Goal: Information Seeking & Learning: Learn about a topic

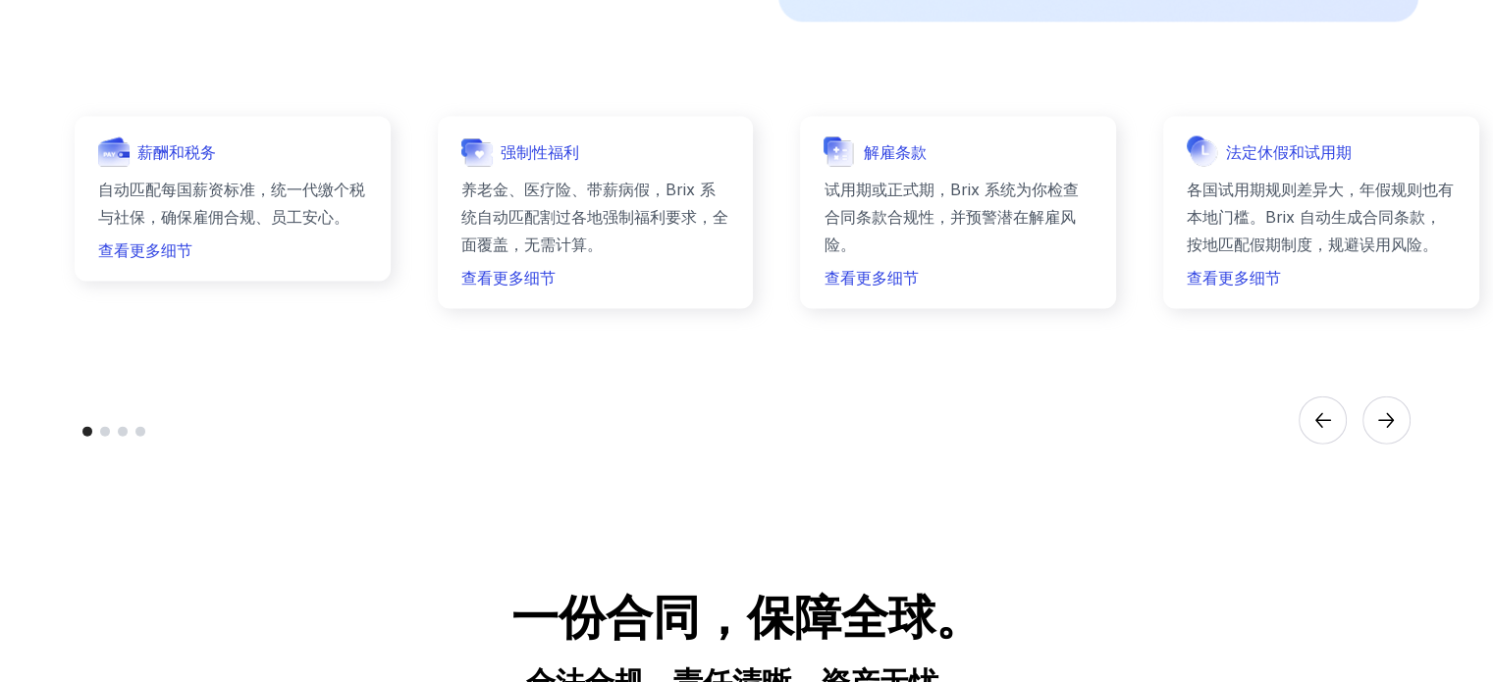
scroll to position [4124, 0]
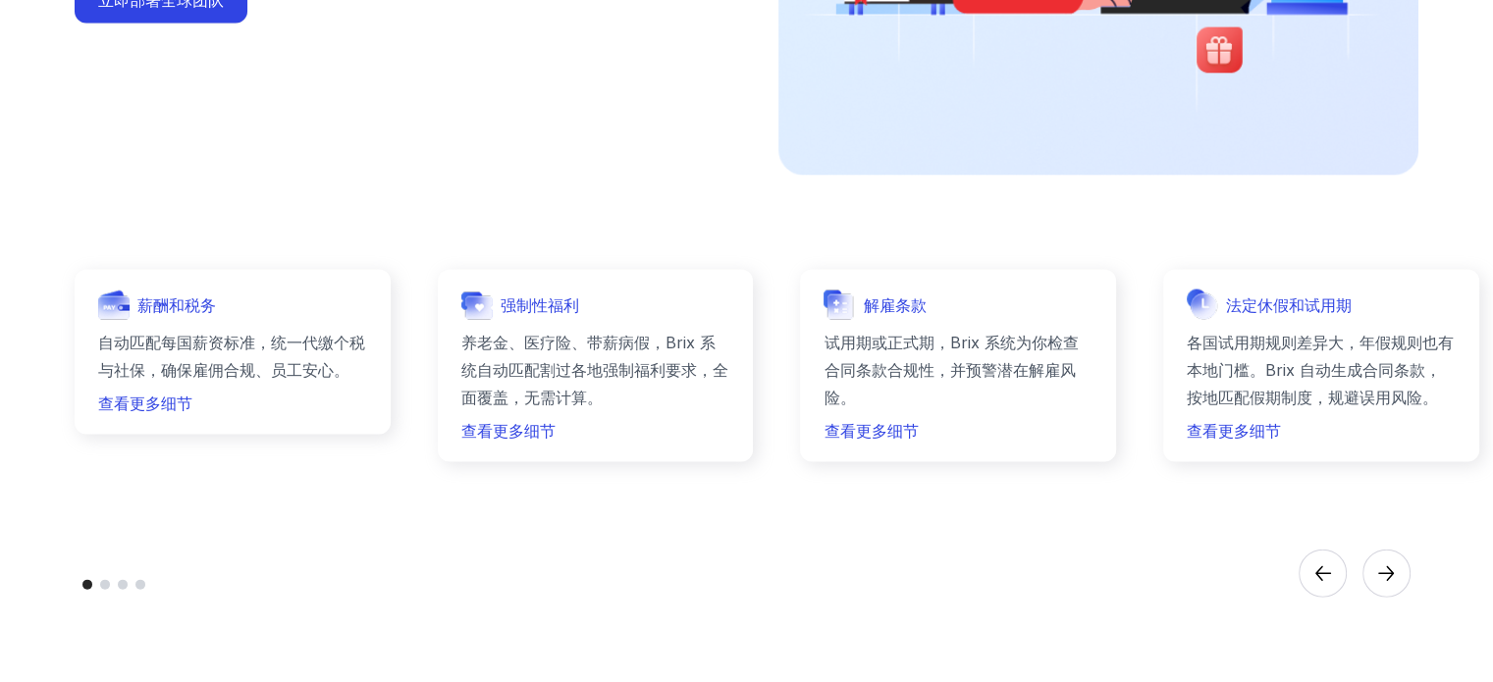
click at [1389, 556] on circle "Next" at bounding box center [1386, 574] width 47 height 47
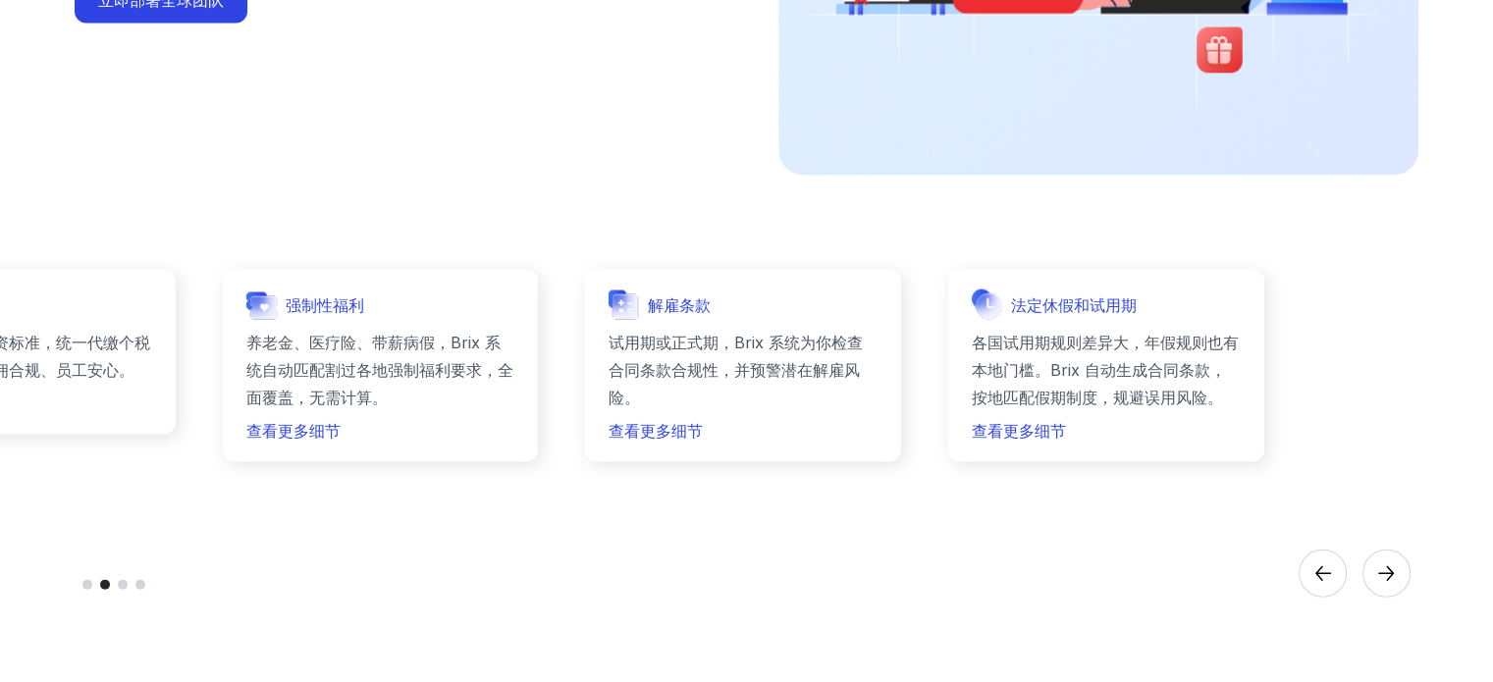
click at [1392, 570] on icon "Next" at bounding box center [1386, 574] width 16 height 15
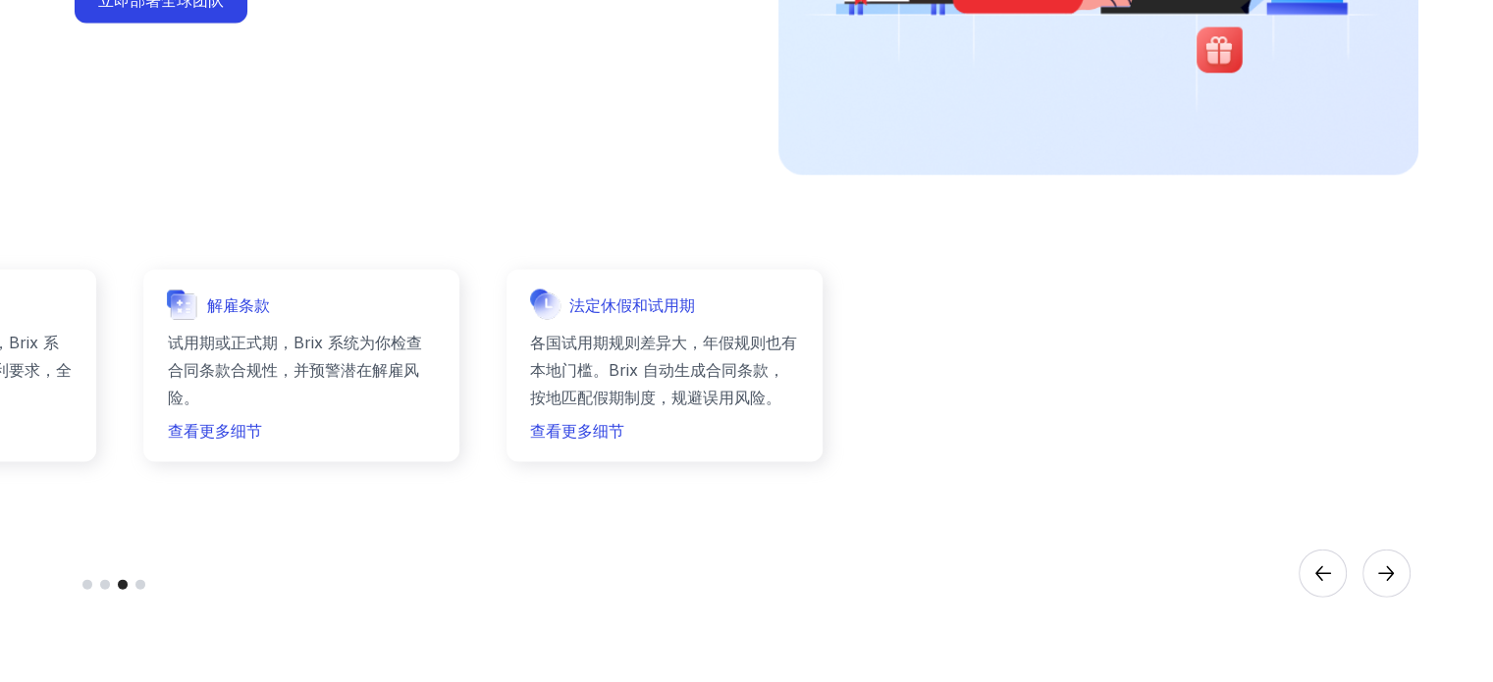
click at [1392, 570] on icon "Next" at bounding box center [1386, 574] width 16 height 15
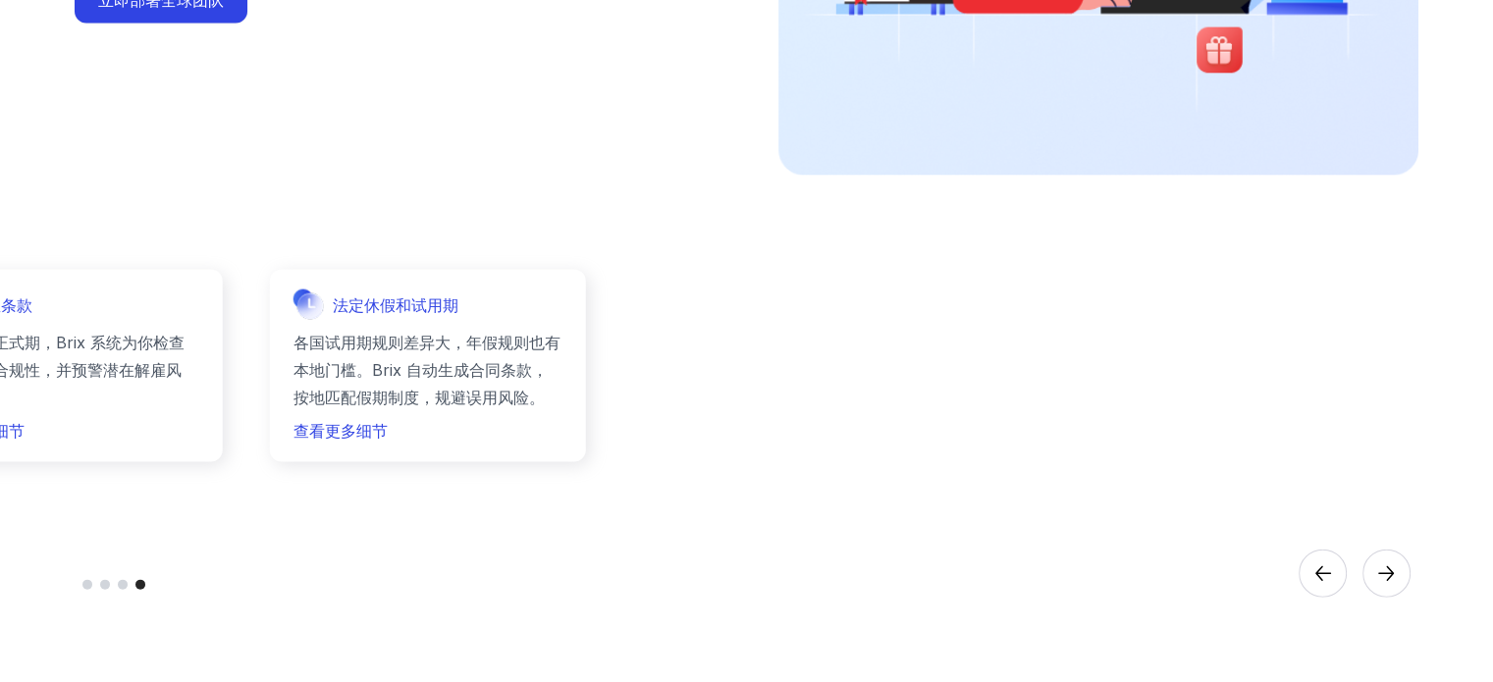
click at [1392, 570] on icon "Next" at bounding box center [1386, 574] width 16 height 15
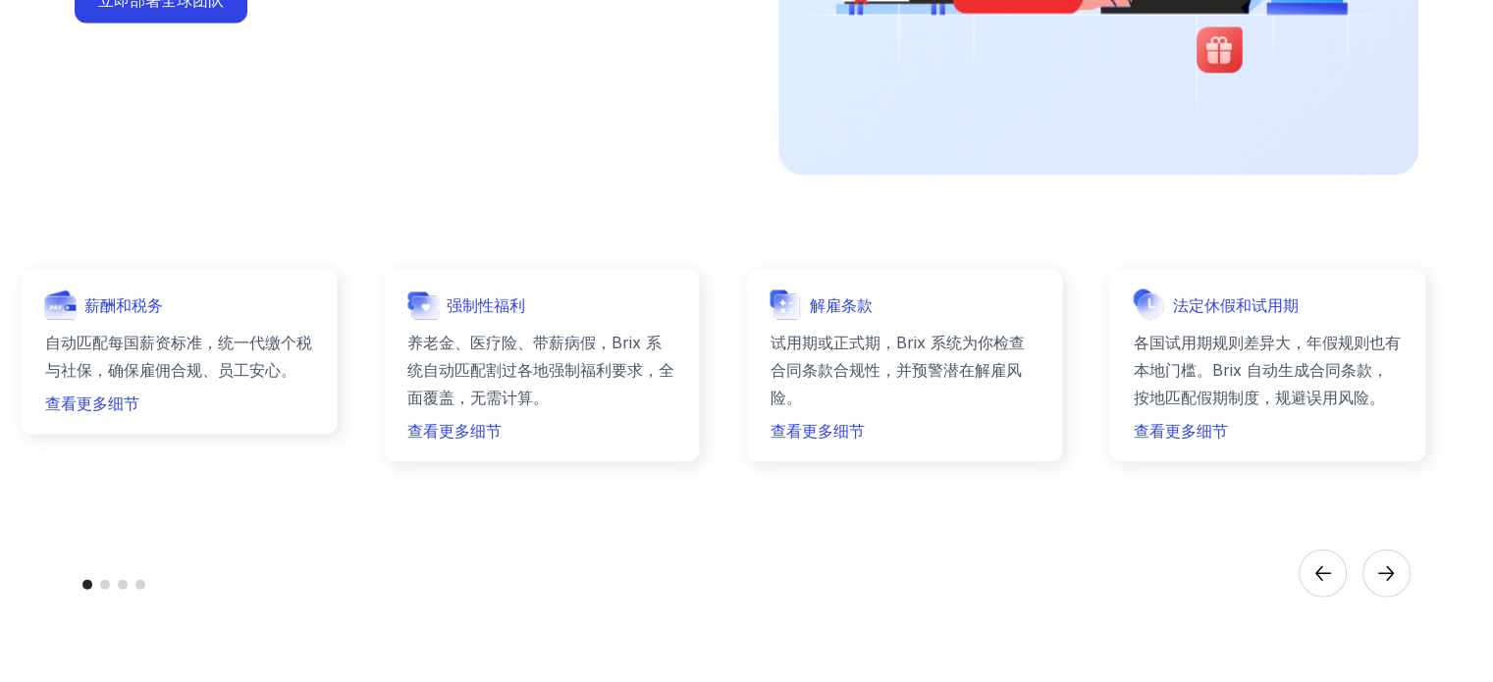
click at [1392, 570] on icon "Next" at bounding box center [1386, 574] width 16 height 15
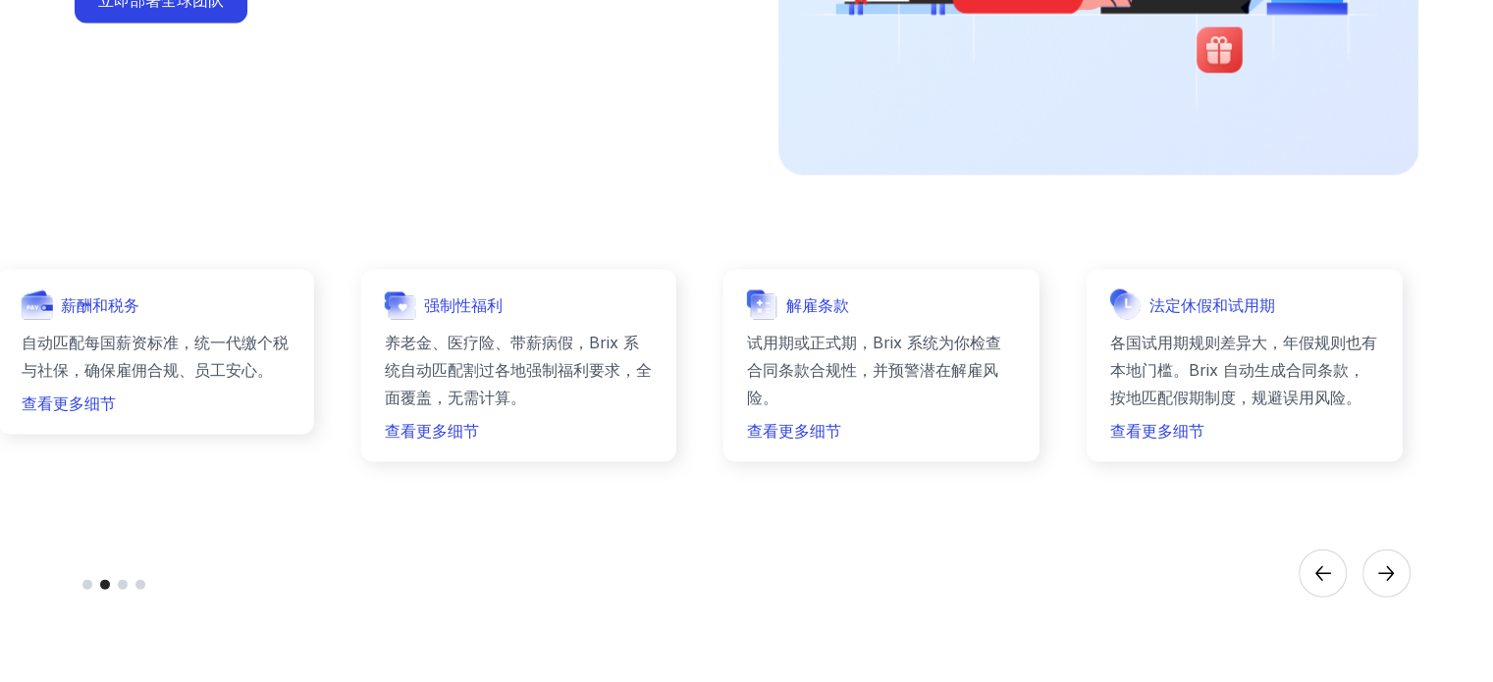
click at [1392, 570] on icon "Next" at bounding box center [1386, 574] width 16 height 15
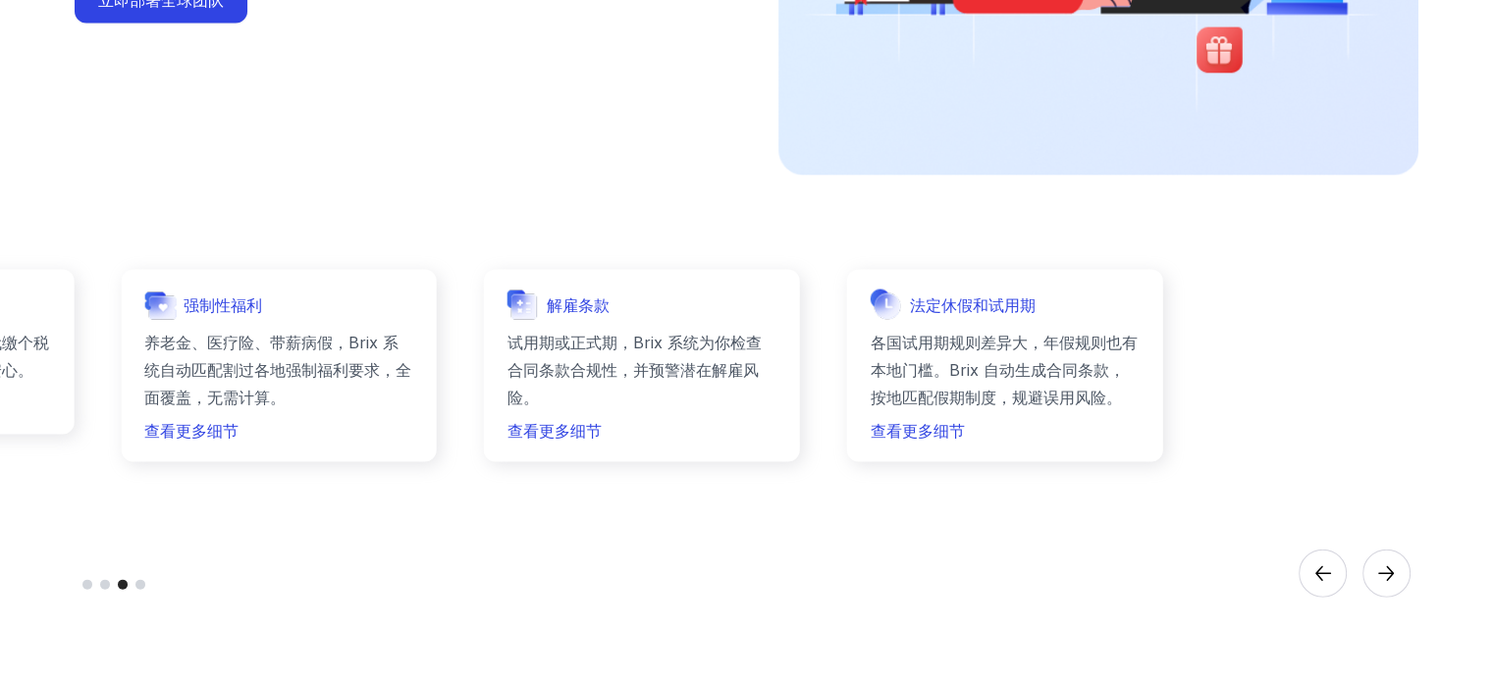
click at [1392, 570] on icon "Next" at bounding box center [1386, 574] width 16 height 15
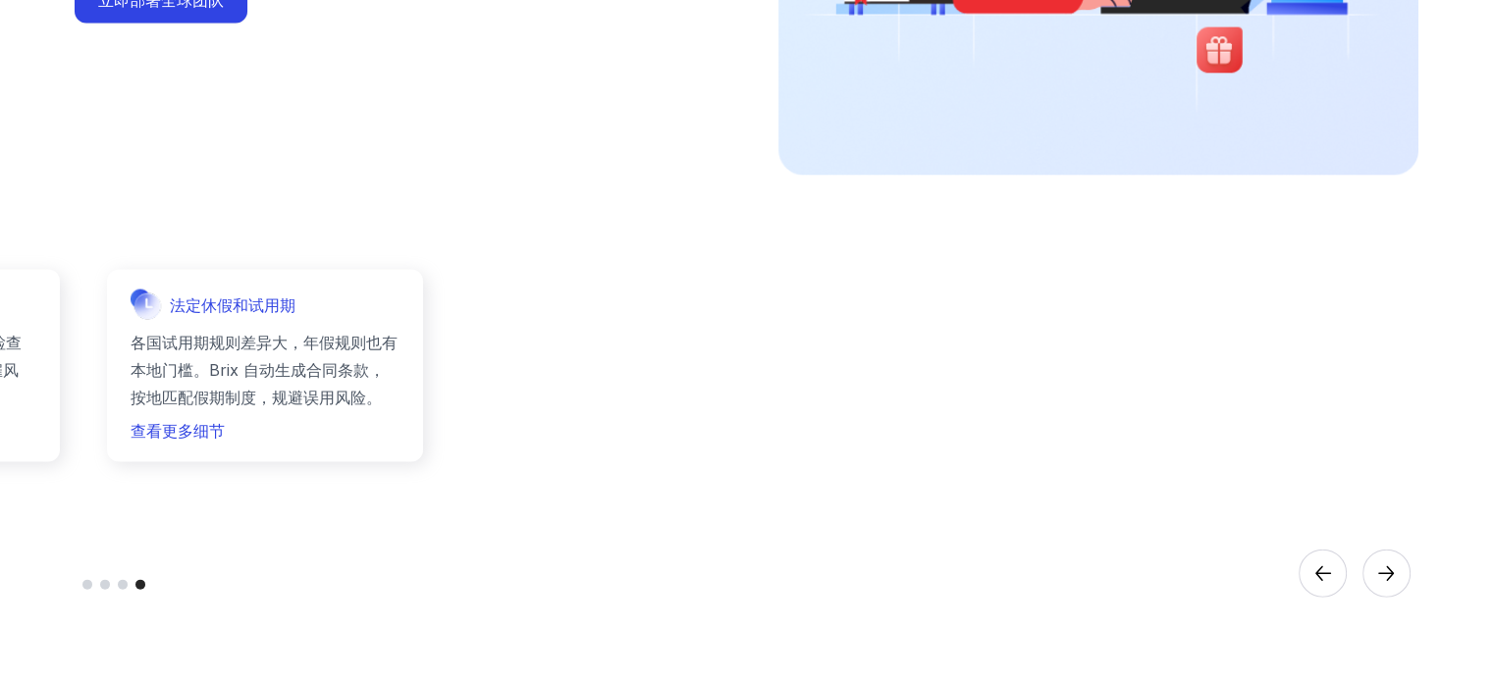
click at [1392, 570] on icon "Next" at bounding box center [1386, 574] width 16 height 15
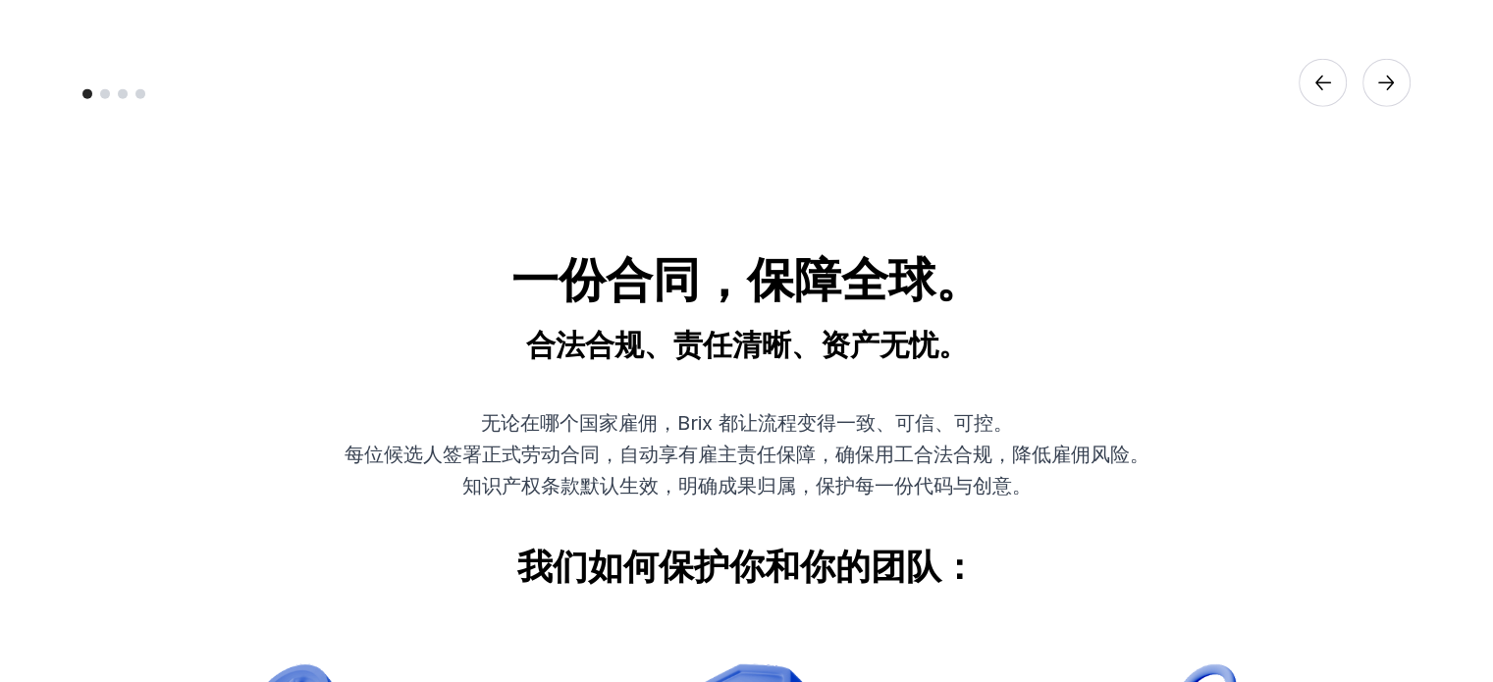
click at [864, 483] on p "知识产权条款默认生效，明确成果归属，保护每一份代码与创意。" at bounding box center [747, 485] width 880 height 27
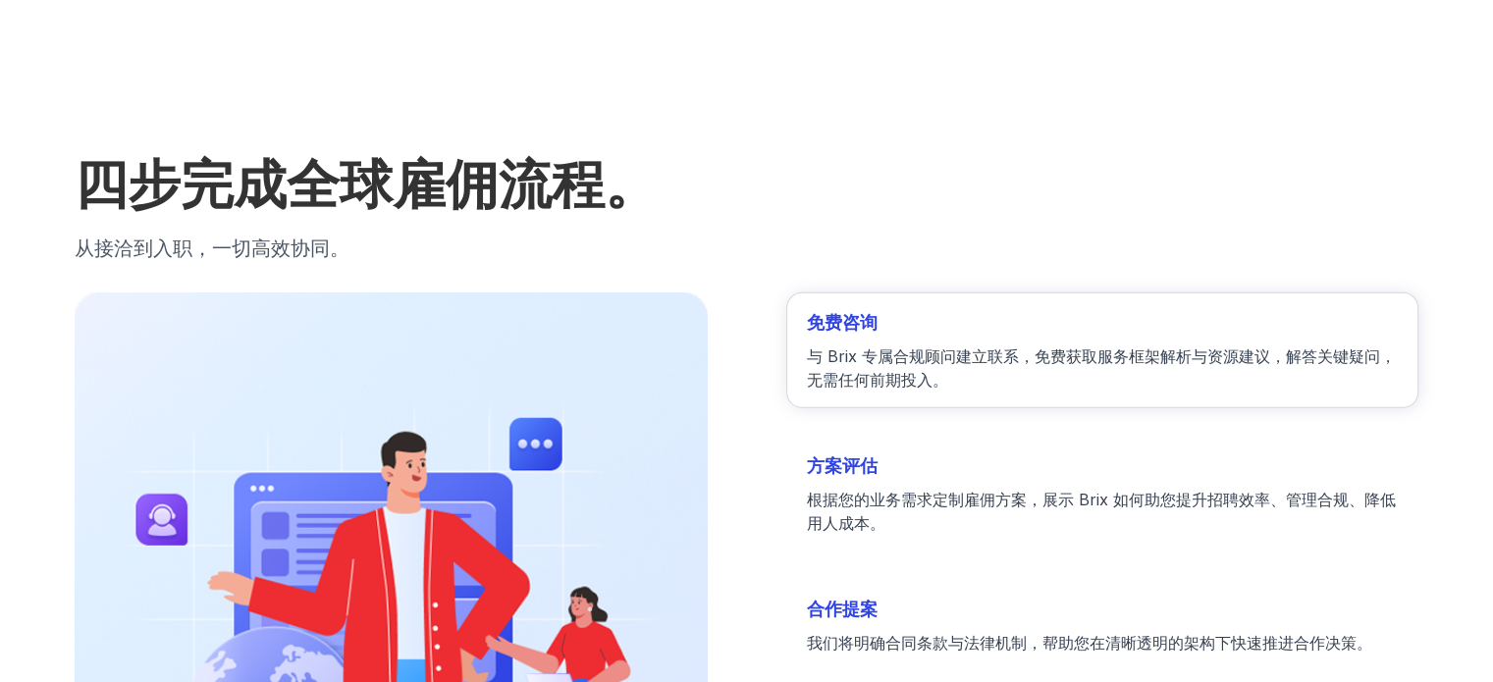
scroll to position [5793, 0]
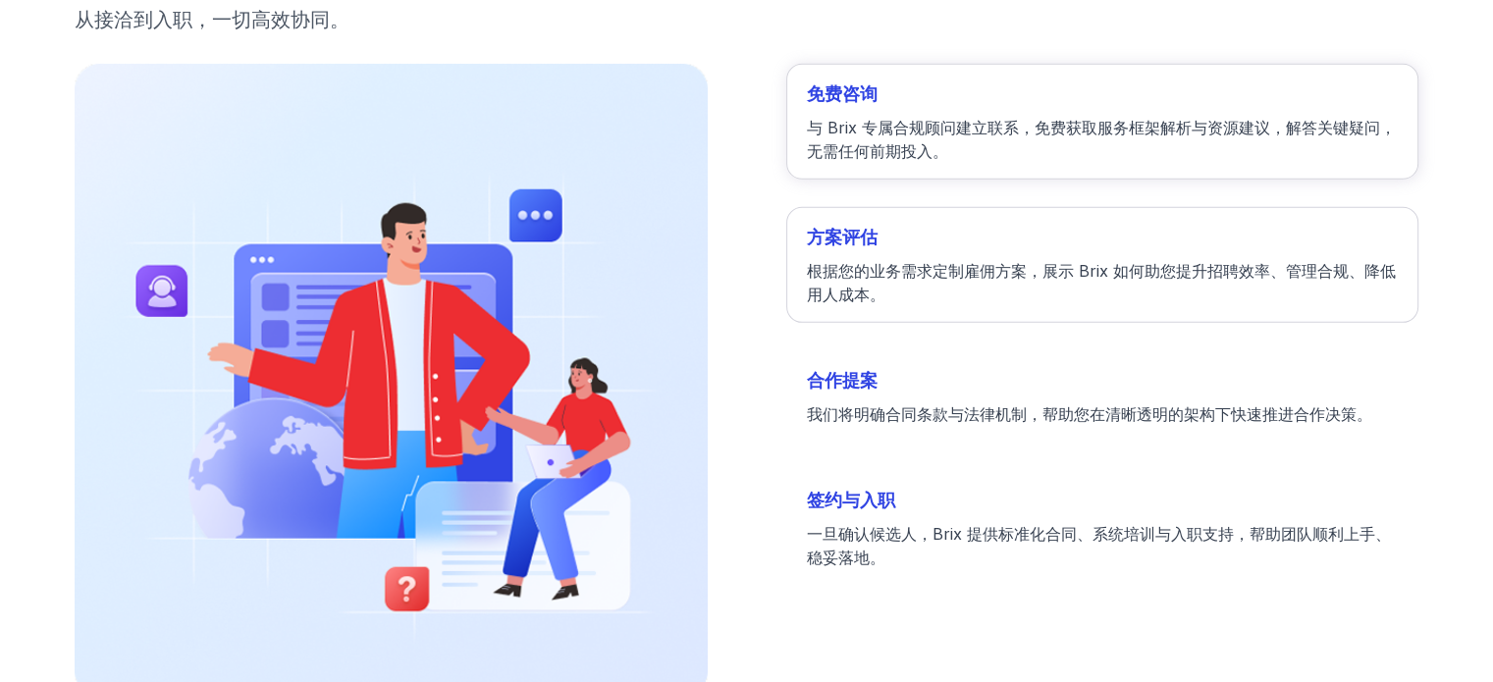
click at [1037, 264] on p "根据您的业务需求定制雇佣方案，展示 Brix 如何助您提升招聘效率、管理合规、降低用人成本。" at bounding box center [1102, 282] width 591 height 47
drag, startPoint x: 966, startPoint y: 359, endPoint x: 975, endPoint y: 421, distance: 62.5
click at [966, 360] on li "合作提案 我们将明确合同条款与法律机制，帮助您在清晰透明的架构下快速推进合作决策。" at bounding box center [1102, 397] width 632 height 92
click at [871, 109] on div "免费咨询 与 Brix 专属合规顾问建立联系，免费获取服务框架解析与资源建议，解答关键疑问，无需任何前期投入。" at bounding box center [1102, 122] width 591 height 82
click at [864, 247] on div "方案评估 根据您的业务需求定制雇佣方案，展示 Brix 如何助您提升招聘效率、管理合规、降低用人成本。" at bounding box center [1102, 265] width 591 height 82
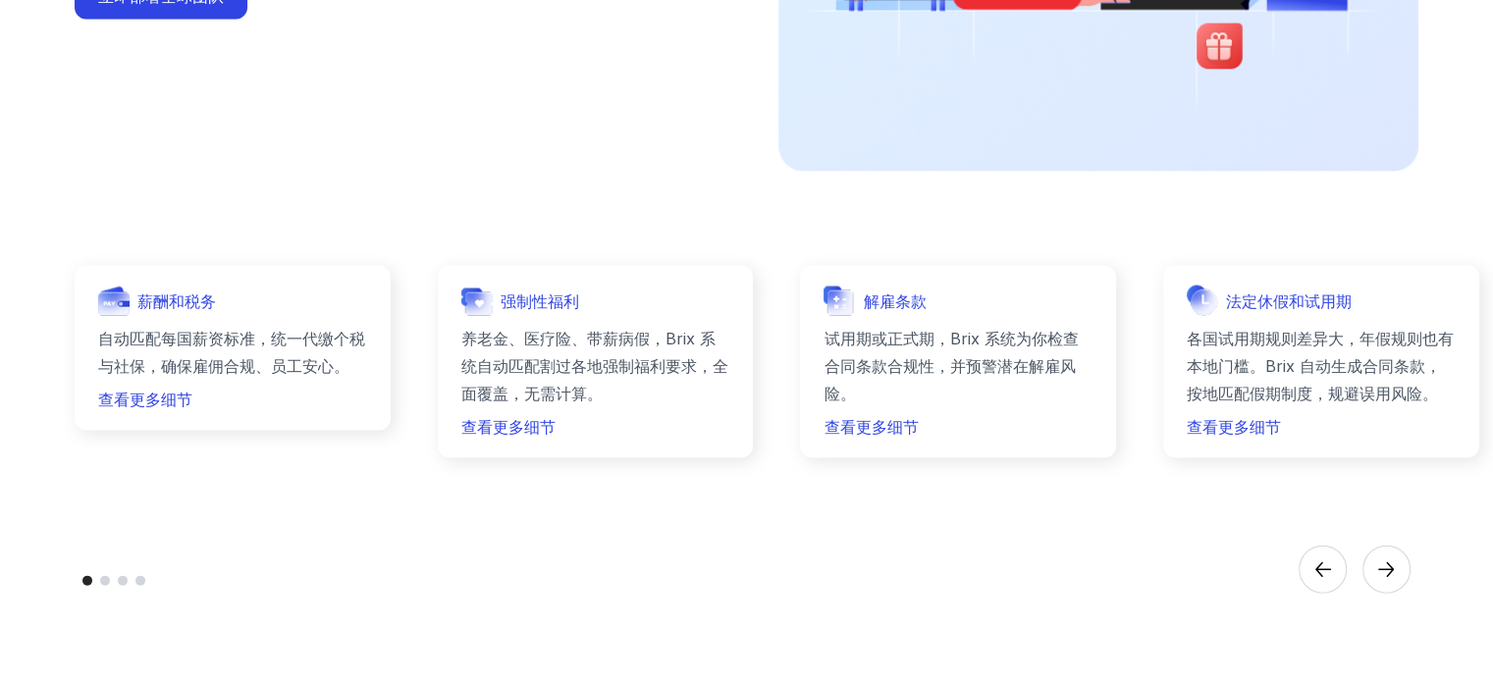
scroll to position [4124, 0]
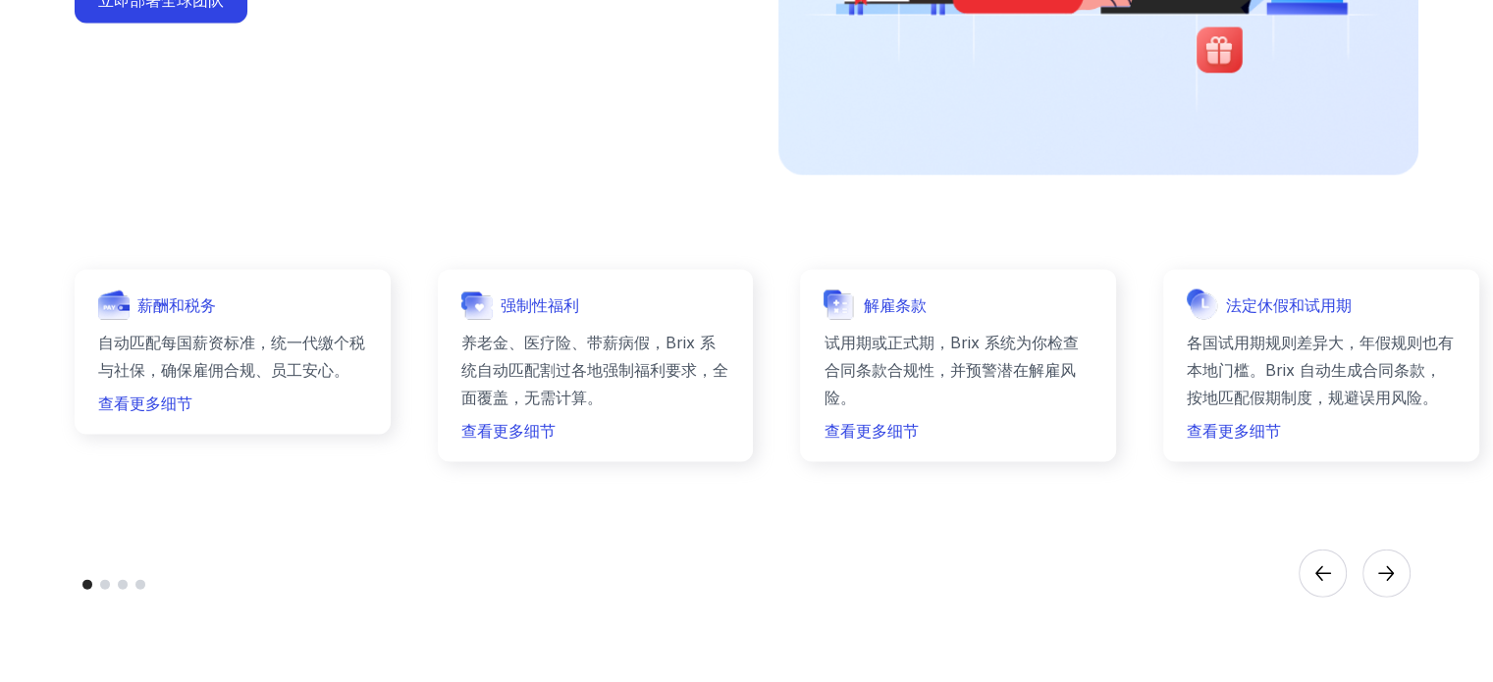
click at [1382, 564] on circle "Next" at bounding box center [1386, 574] width 47 height 47
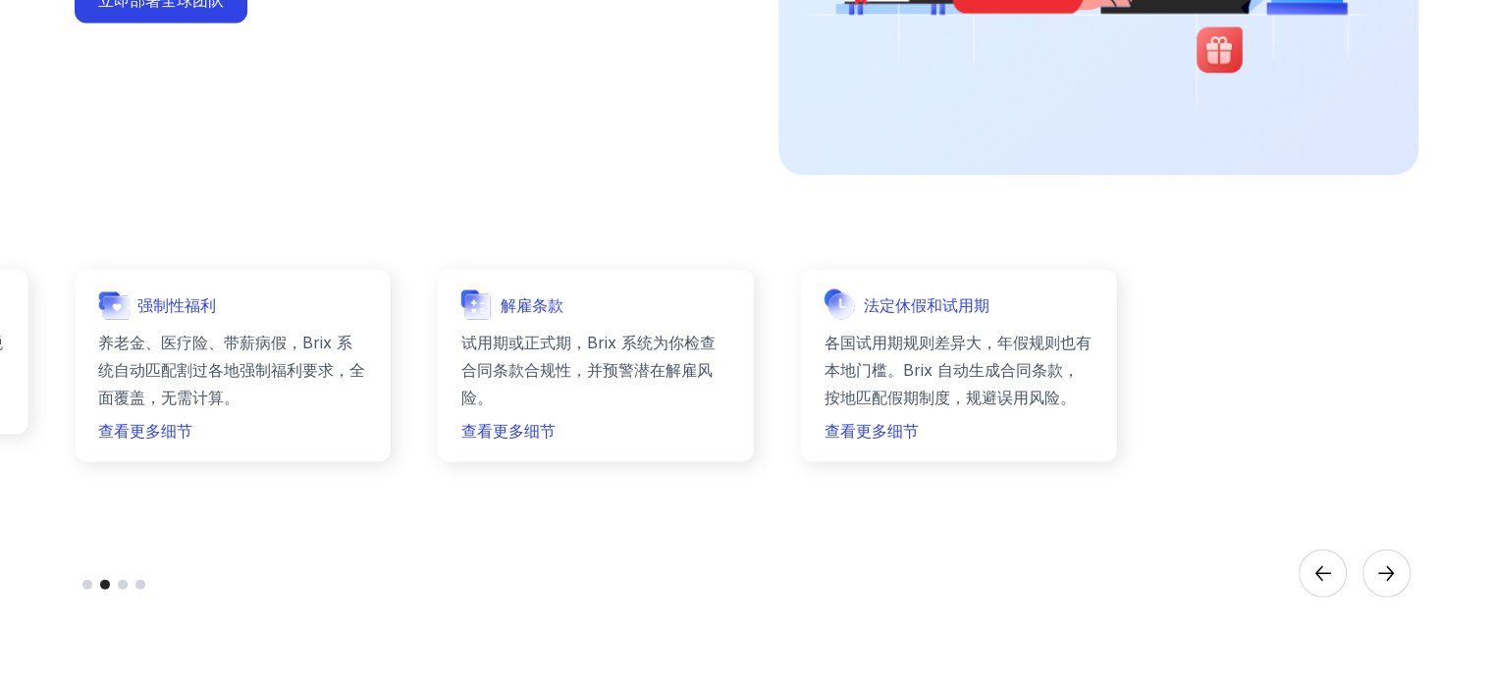
click at [1382, 570] on g "Next" at bounding box center [1386, 574] width 47 height 47
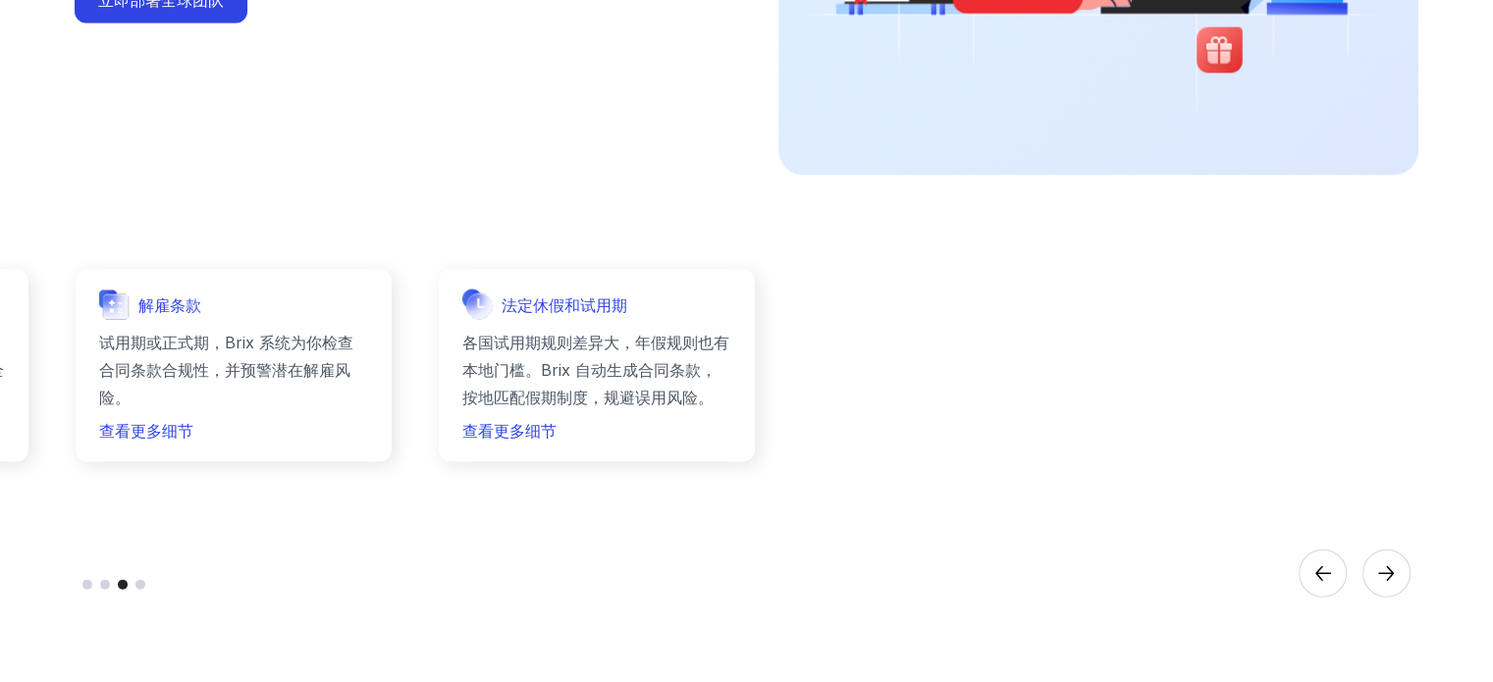
click at [1383, 570] on icon "Next" at bounding box center [1386, 574] width 16 height 15
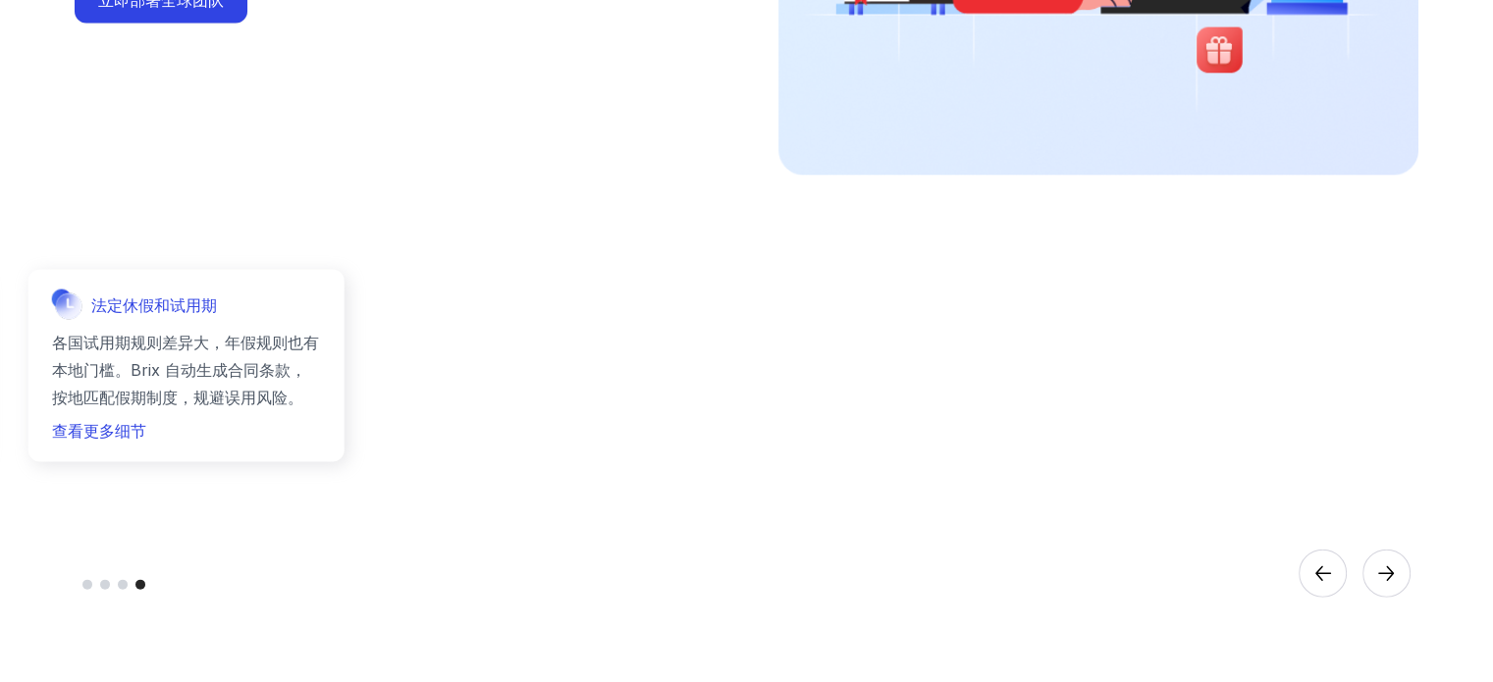
click at [1322, 577] on icon "Previous" at bounding box center [1324, 574] width 16 height 15
